Goal: Task Accomplishment & Management: Complete application form

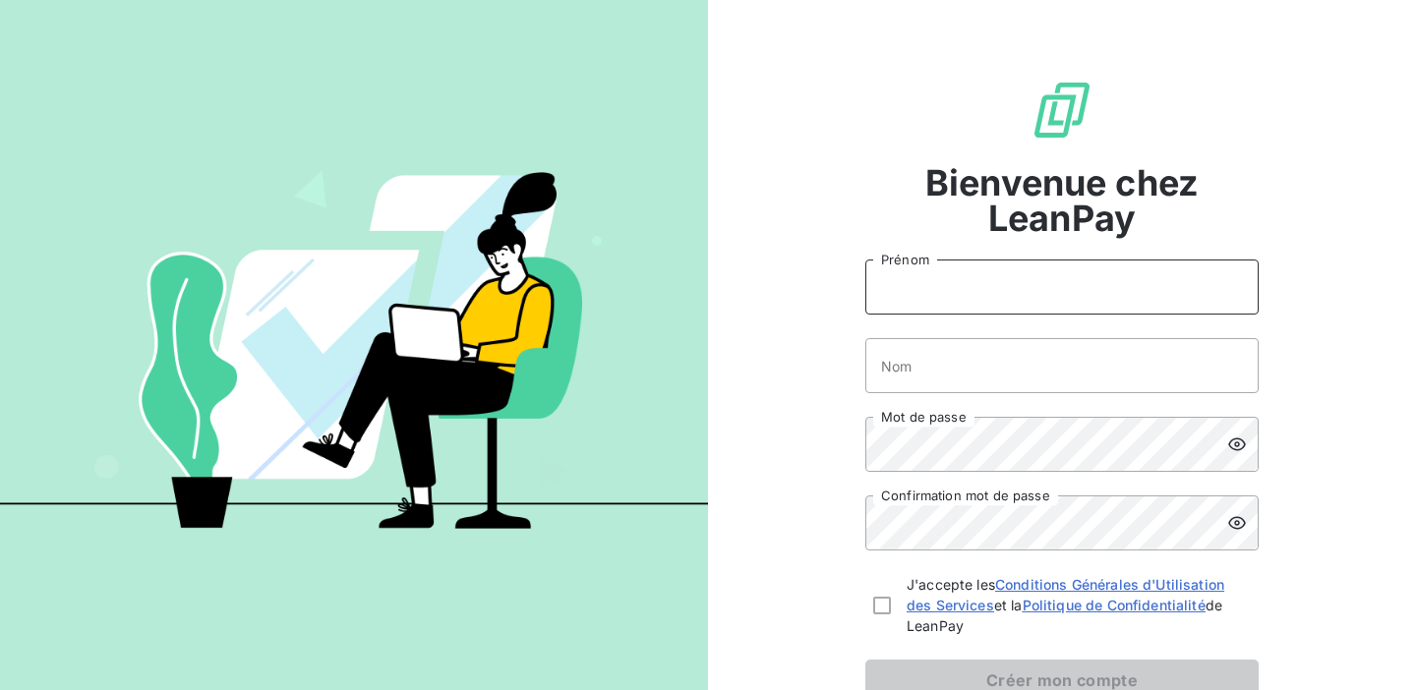
click at [1014, 300] on input "Prénom" at bounding box center [1061, 287] width 393 height 55
click at [949, 299] on input "Prénom" at bounding box center [1061, 287] width 393 height 55
type input "Aurore"
click at [906, 370] on input "Nom" at bounding box center [1061, 365] width 393 height 55
type input "Wojtus"
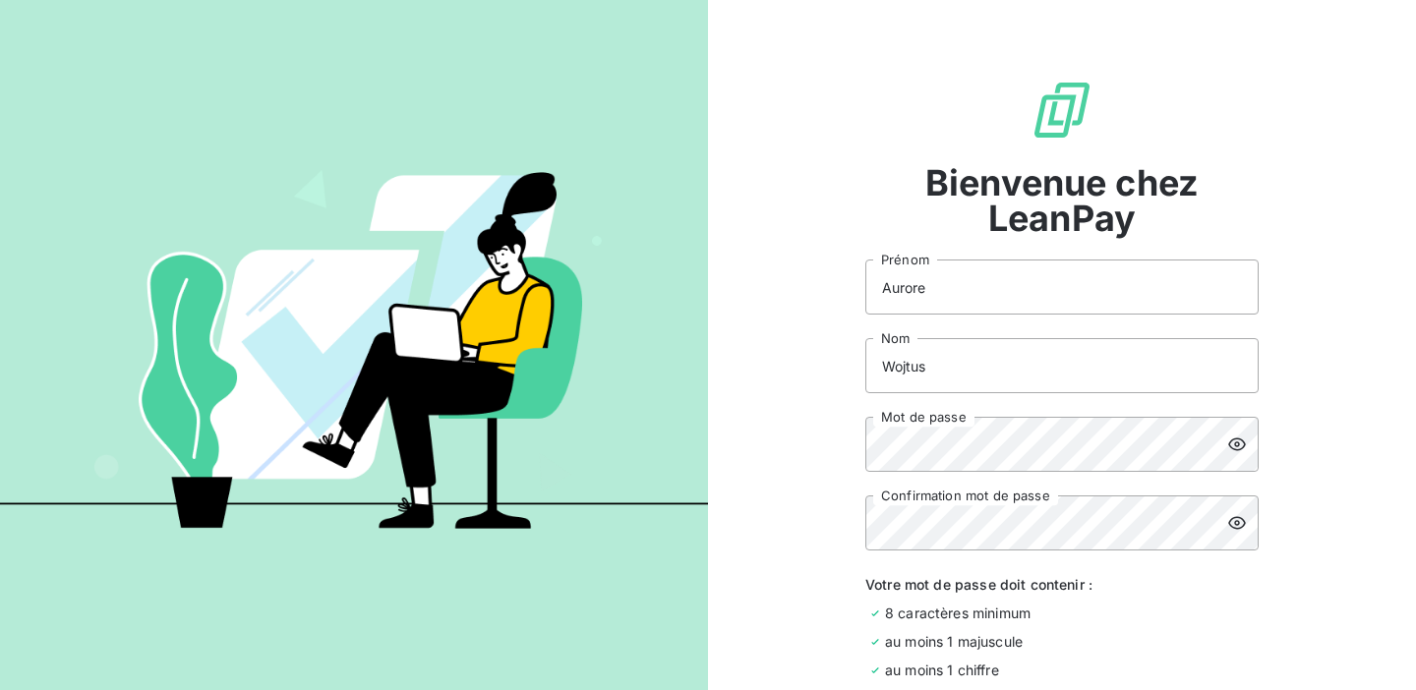
click at [1236, 445] on icon at bounding box center [1237, 445] width 20 height 20
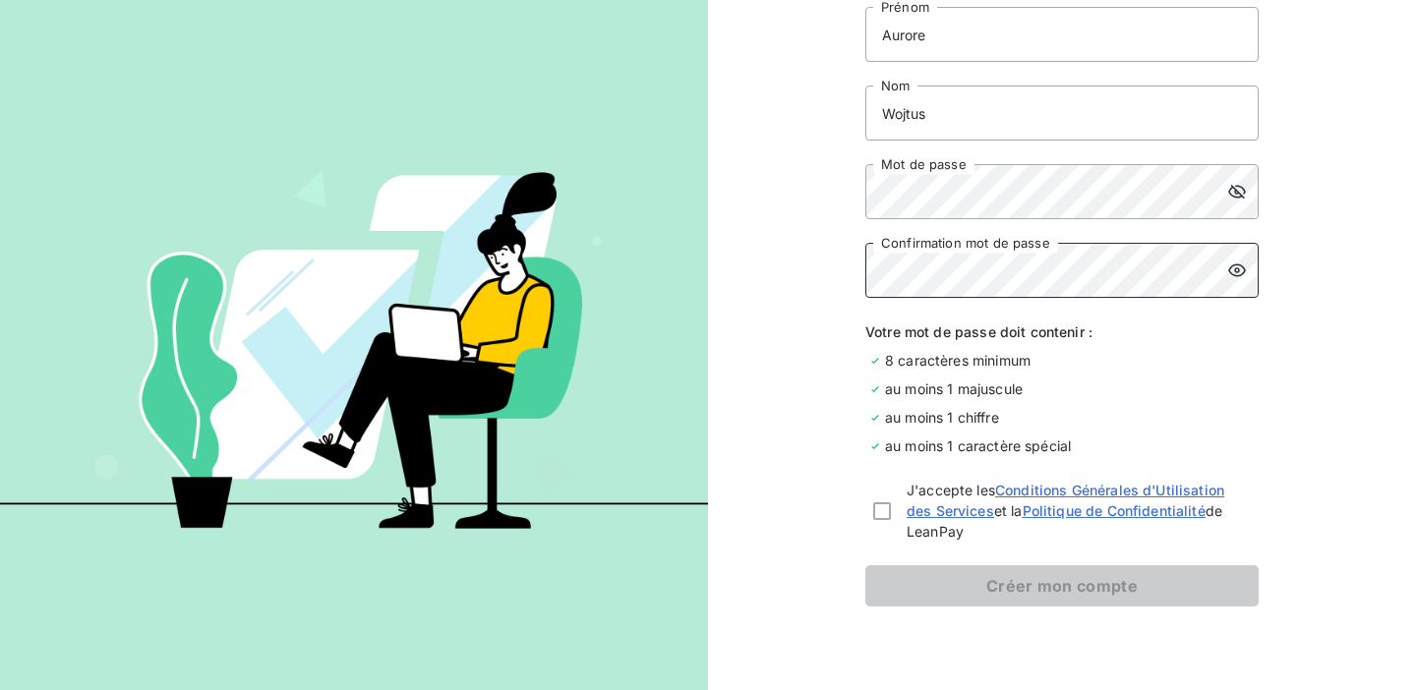
scroll to position [285, 0]
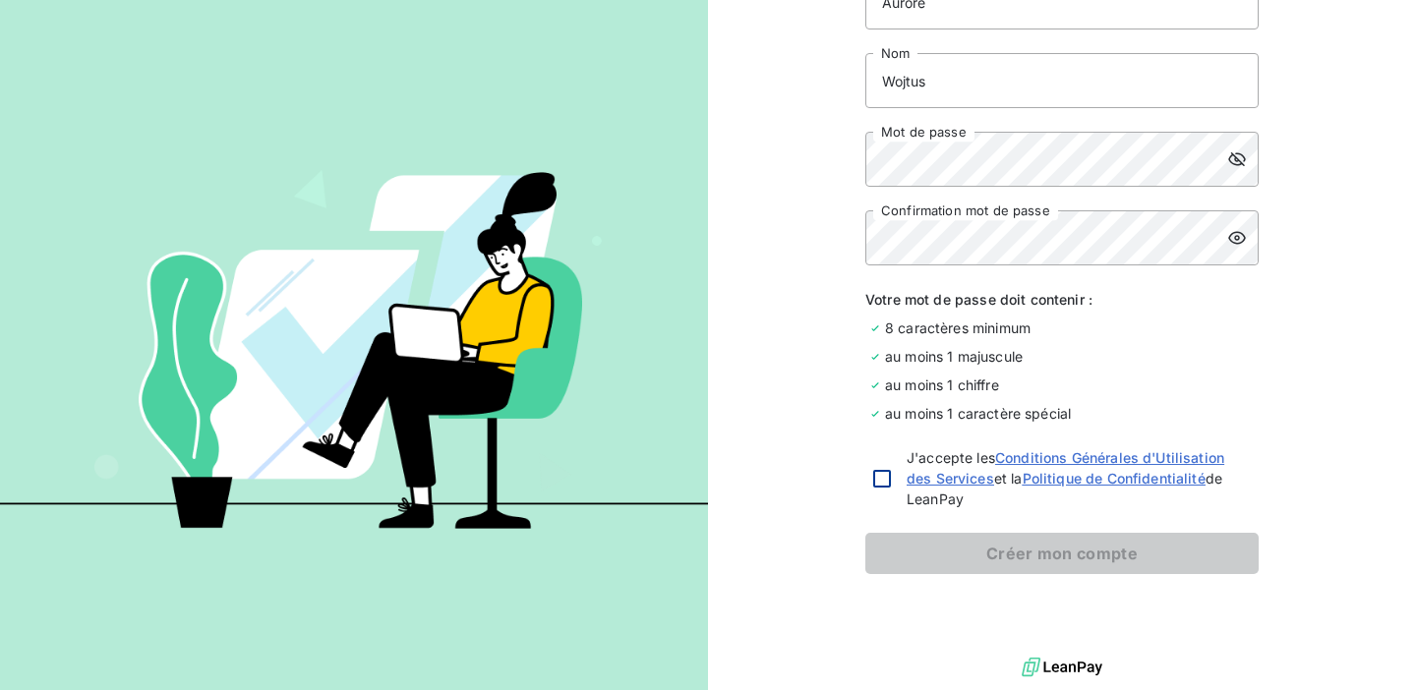
click at [879, 481] on div at bounding box center [882, 479] width 18 height 18
checkbox input "true"
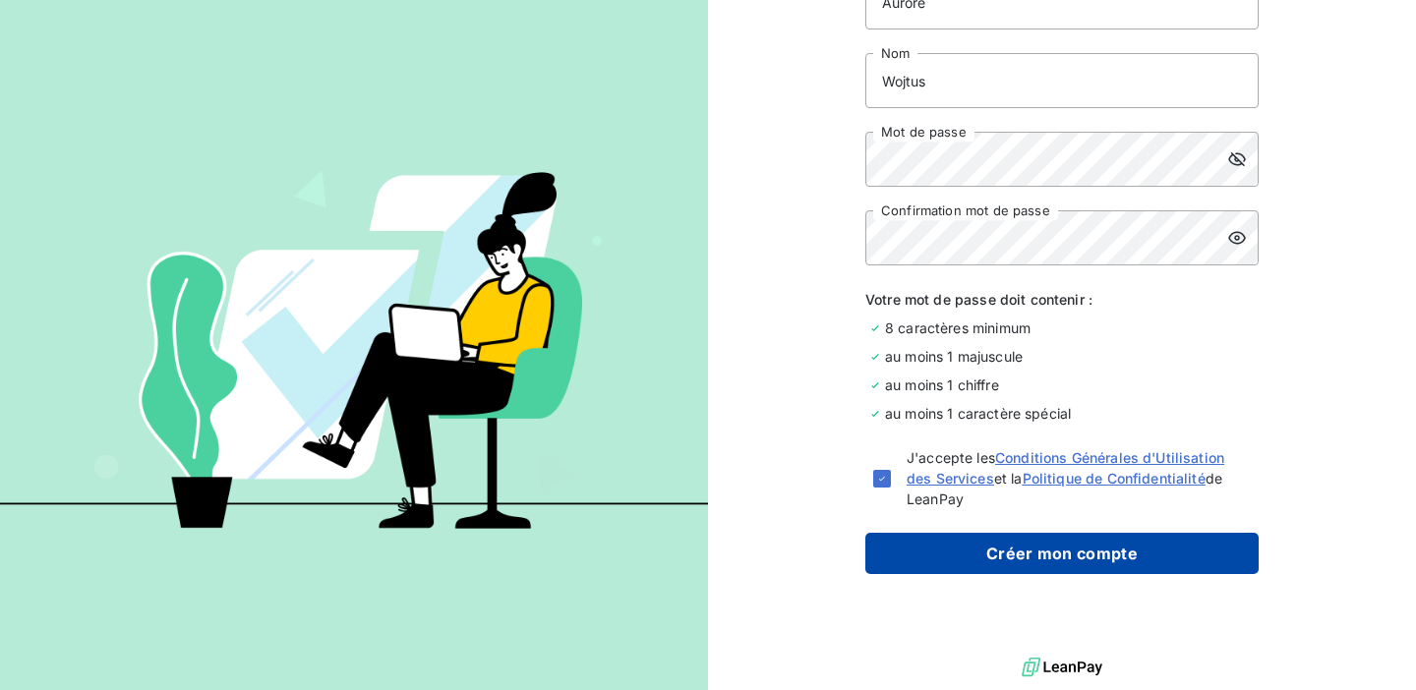
click at [946, 543] on button "Créer mon compte" at bounding box center [1061, 553] width 393 height 41
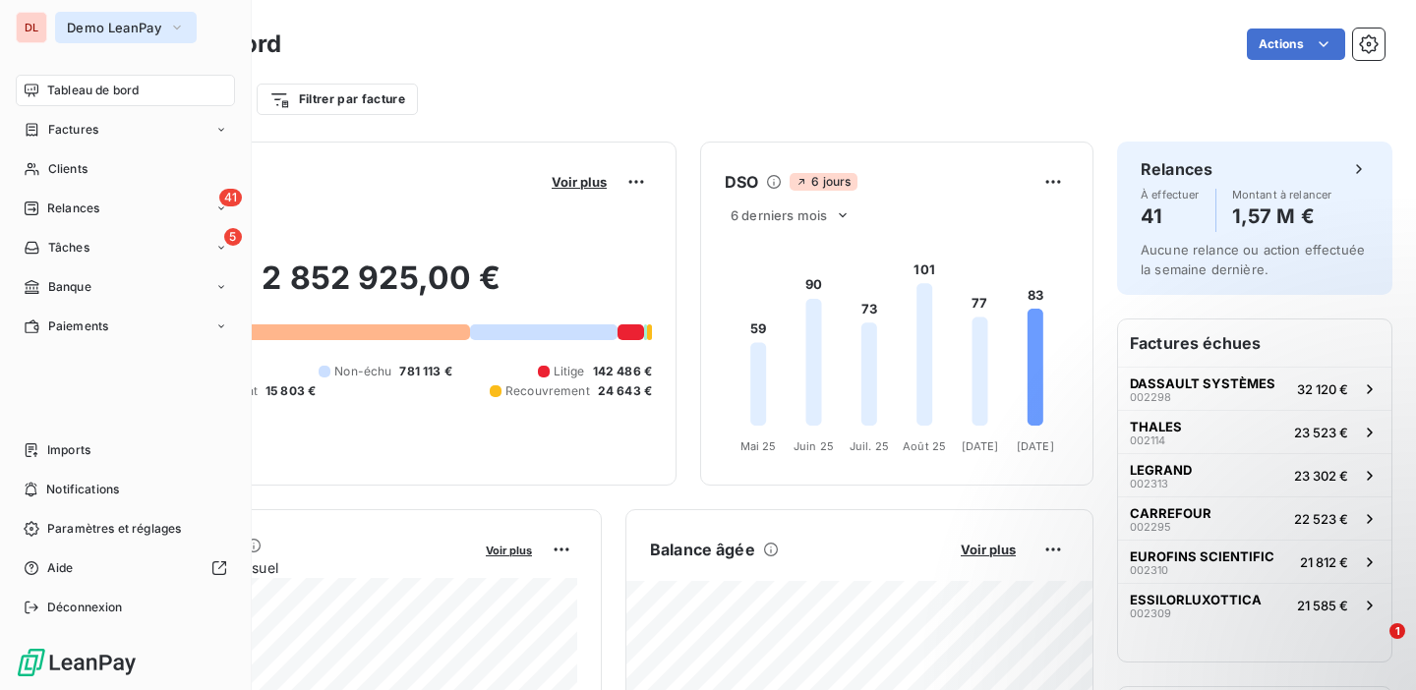
click at [150, 41] on button "Demo LeanPay" at bounding box center [126, 27] width 142 height 31
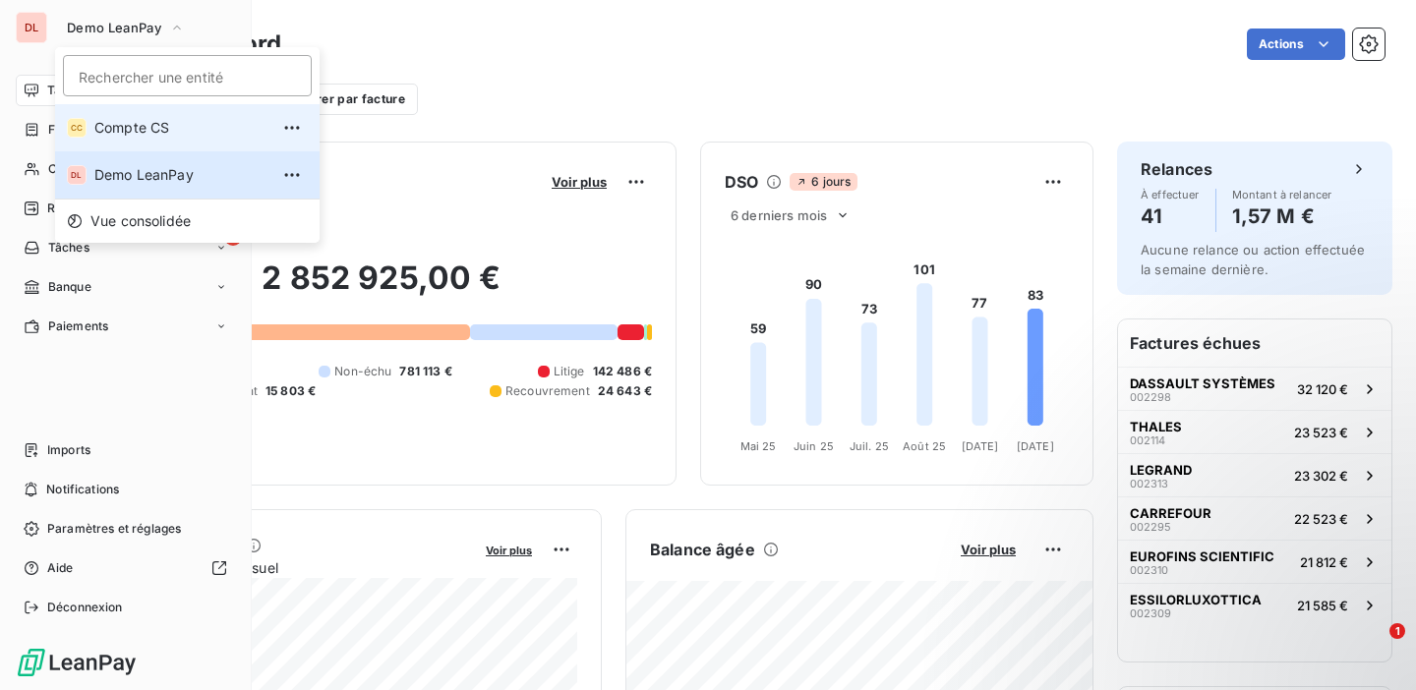
click at [133, 133] on span "Compte CS" at bounding box center [181, 128] width 174 height 20
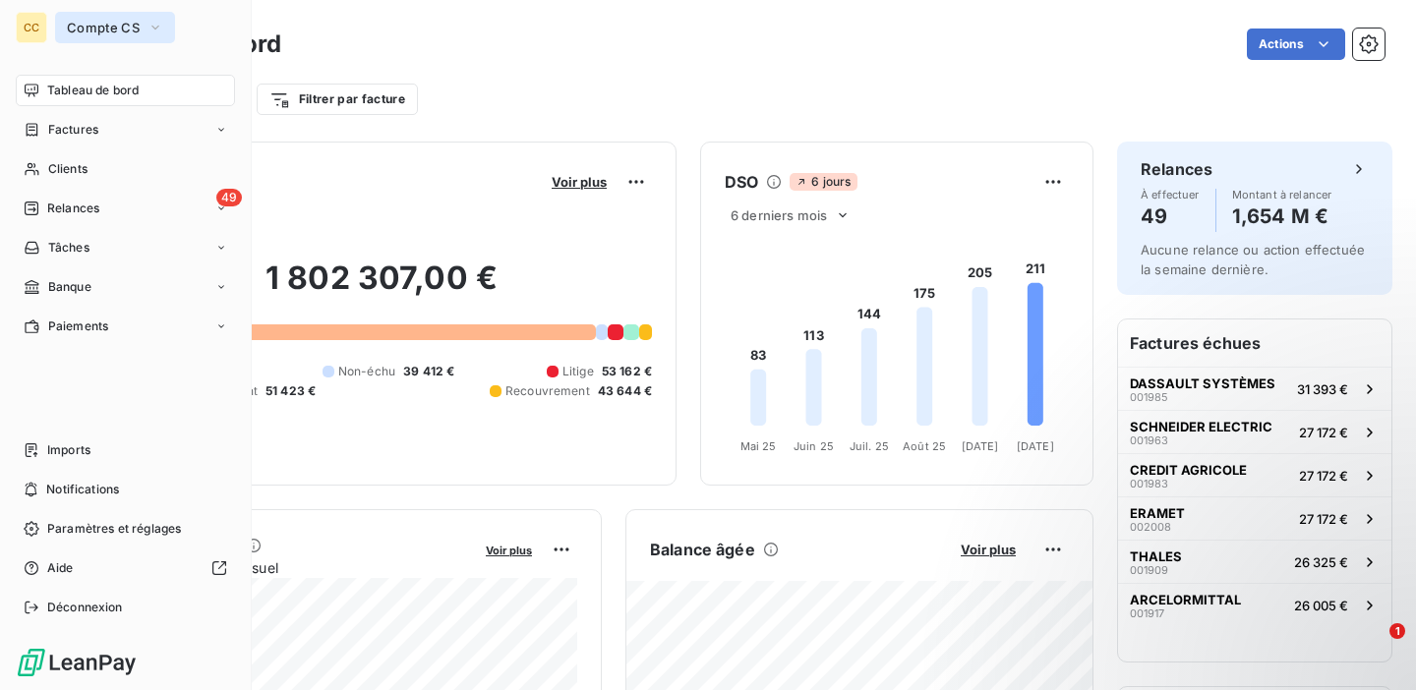
click at [156, 31] on icon "button" at bounding box center [156, 28] width 16 height 20
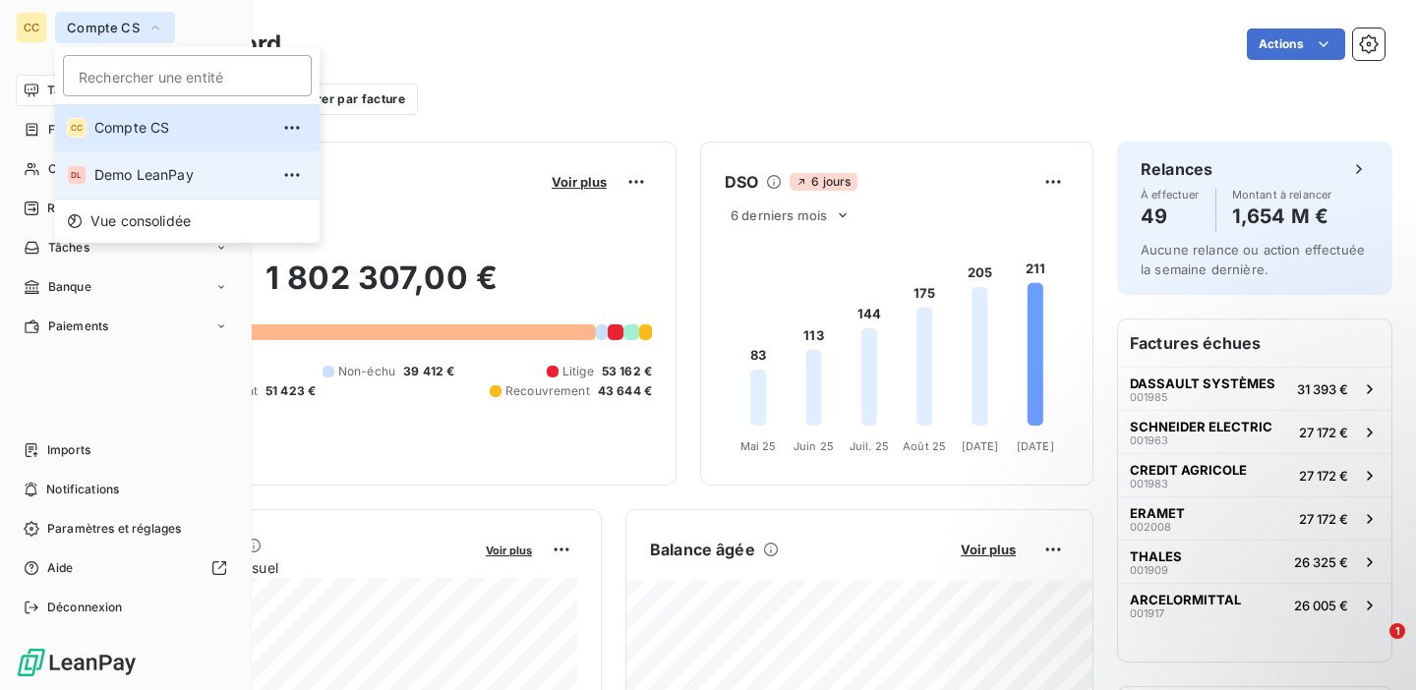
click at [122, 168] on span "Demo LeanPay" at bounding box center [181, 175] width 174 height 20
